Goal: Task Accomplishment & Management: Use online tool/utility

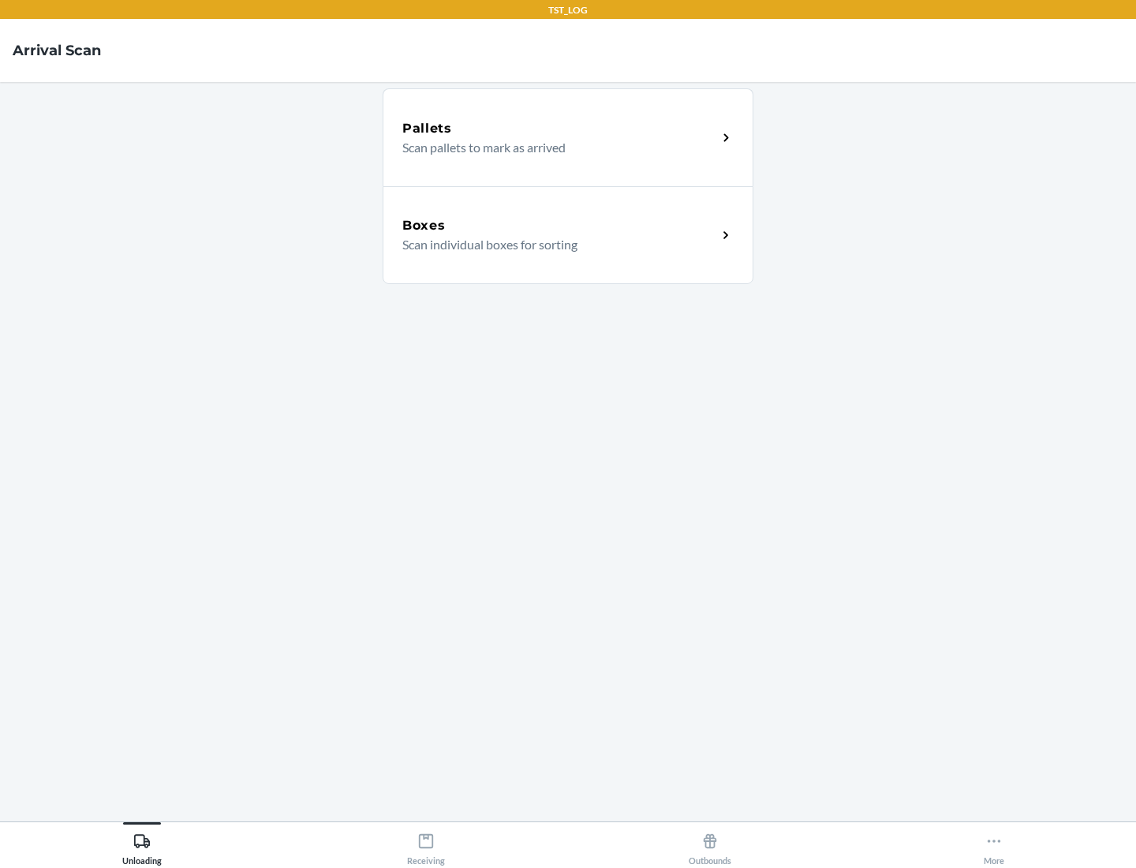
click at [559, 226] on div "Boxes" at bounding box center [559, 225] width 315 height 19
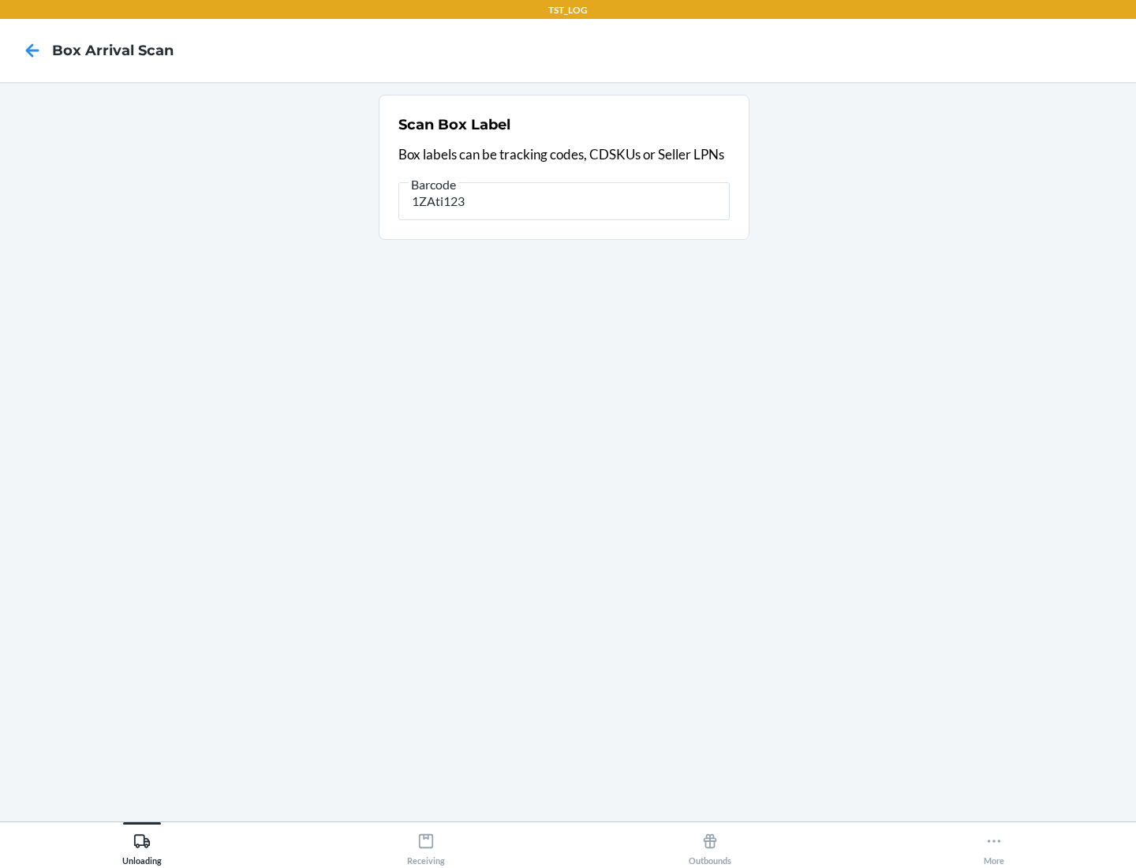
type input "1ZAti123"
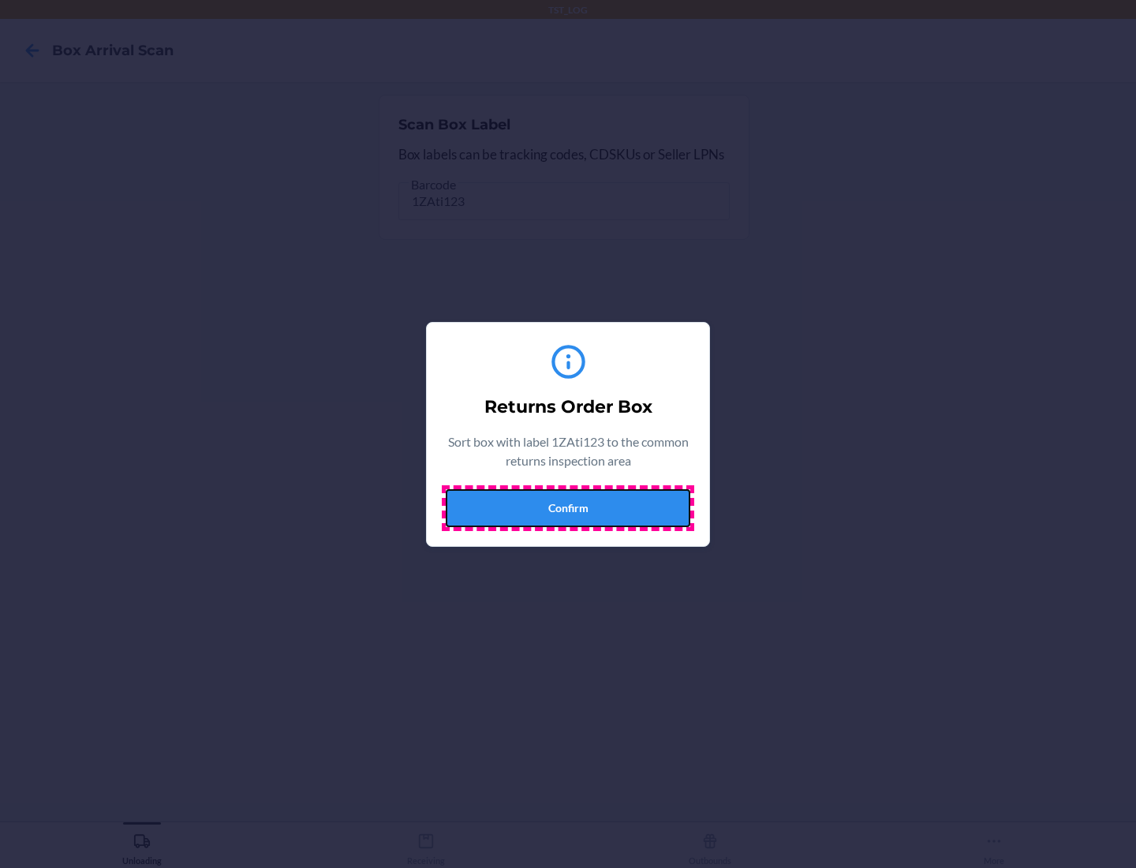
click at [568, 507] on button "Confirm" at bounding box center [568, 508] width 245 height 38
